Goal: Find specific page/section: Find specific page/section

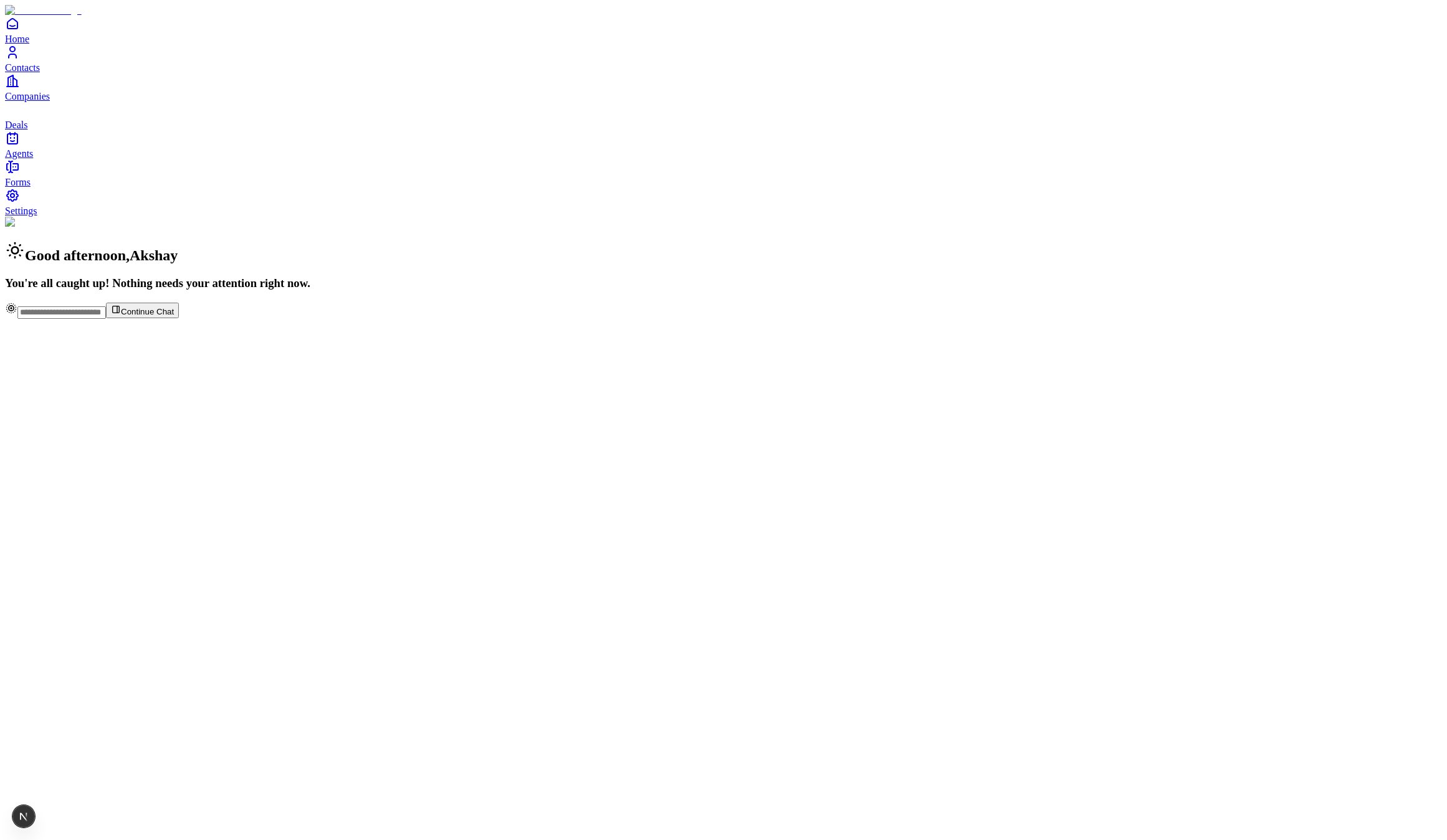
click at [37, 216] on span "Settings" at bounding box center [21, 211] width 33 height 11
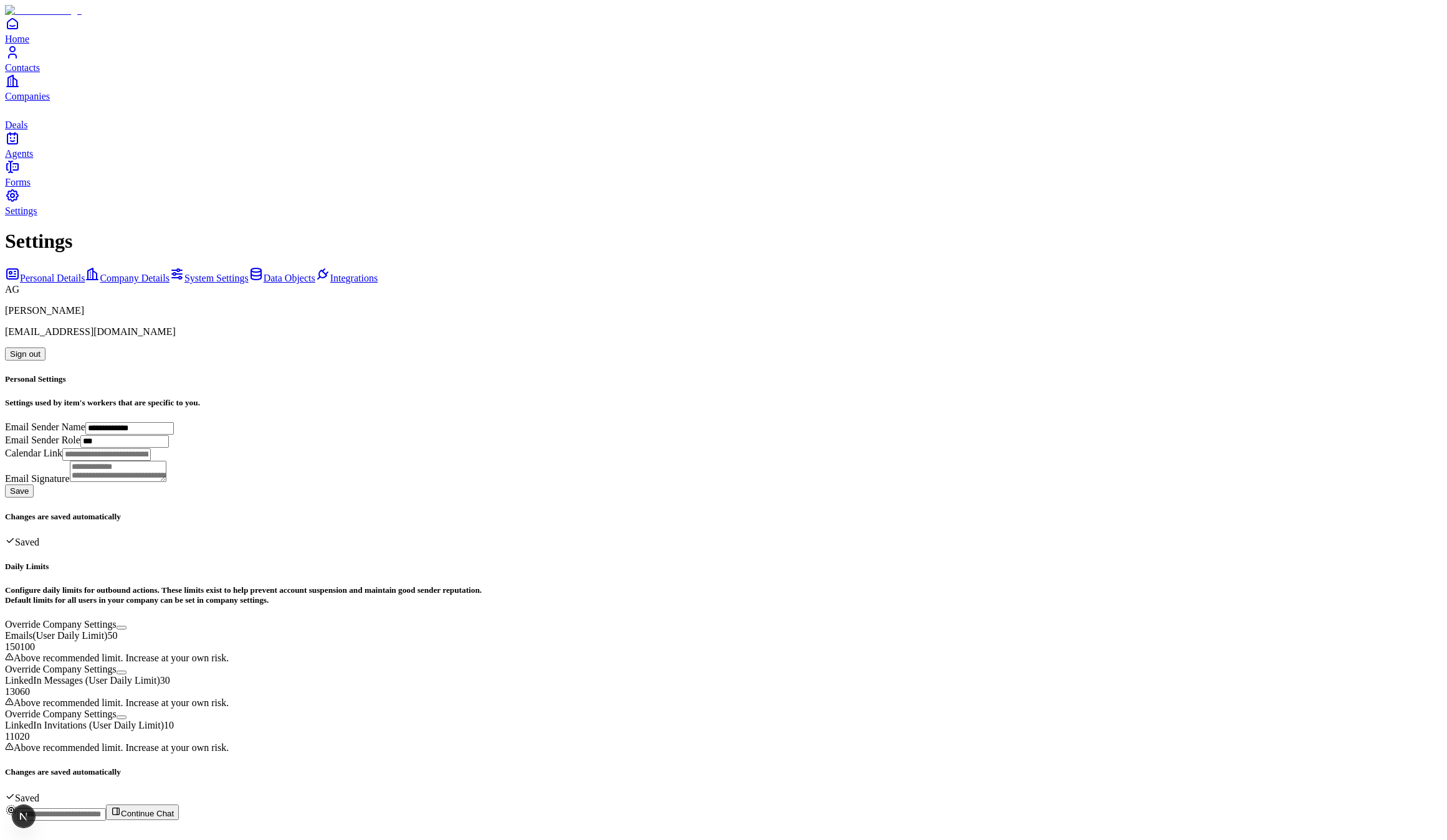
click at [1370, 301] on div "**********" at bounding box center [723, 517] width 1437 height 573
click at [40, 73] on span "Contacts" at bounding box center [22, 67] width 35 height 11
